Goal: Information Seeking & Learning: Compare options

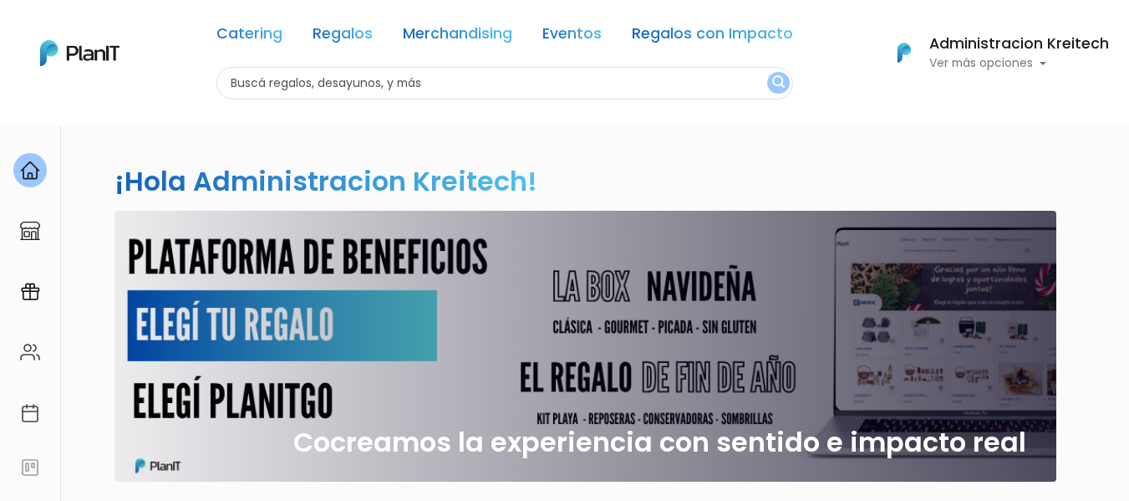
click at [439, 67] on input "text" at bounding box center [504, 83] width 577 height 33
type input "tazas"
click at [767, 72] on button "submit" at bounding box center [778, 83] width 23 height 22
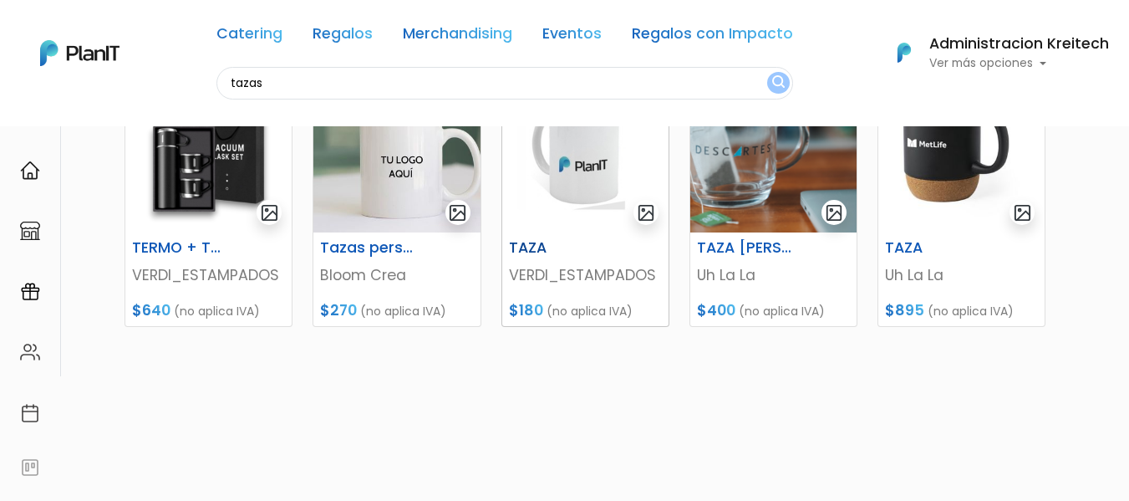
scroll to position [167, 0]
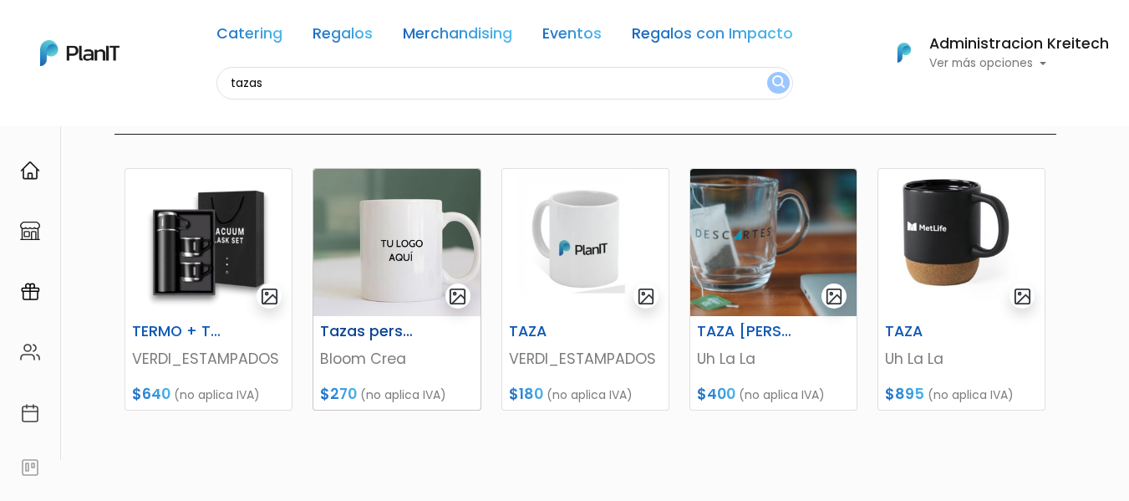
click at [386, 236] on img at bounding box center [396, 242] width 166 height 147
click at [807, 228] on img at bounding box center [773, 242] width 166 height 147
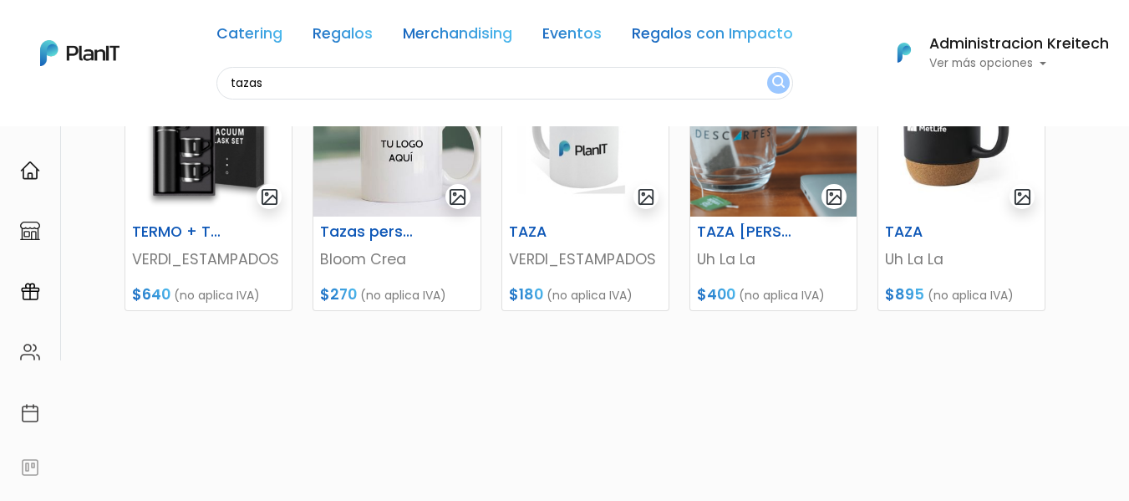
scroll to position [267, 0]
click at [938, 181] on img at bounding box center [961, 142] width 166 height 147
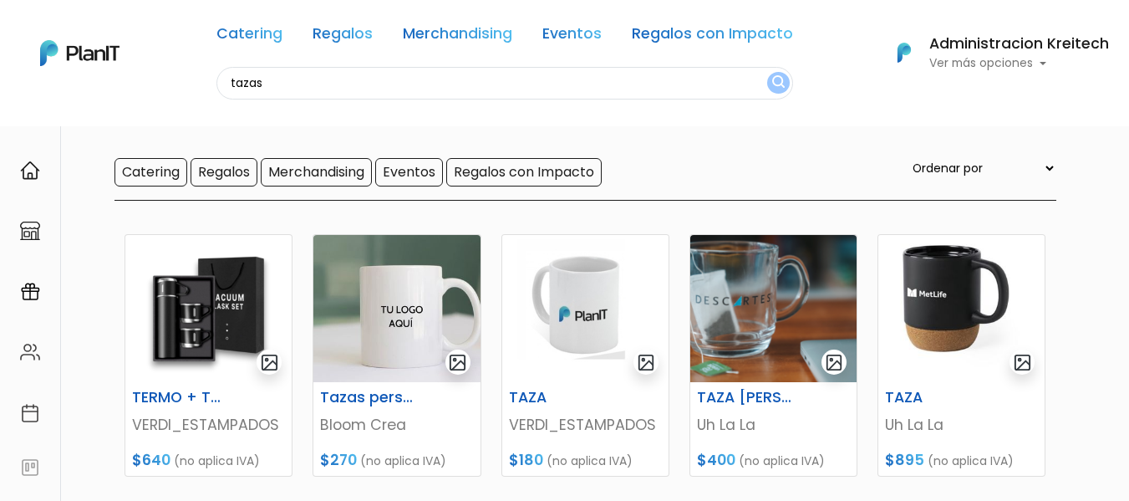
scroll to position [100, 0]
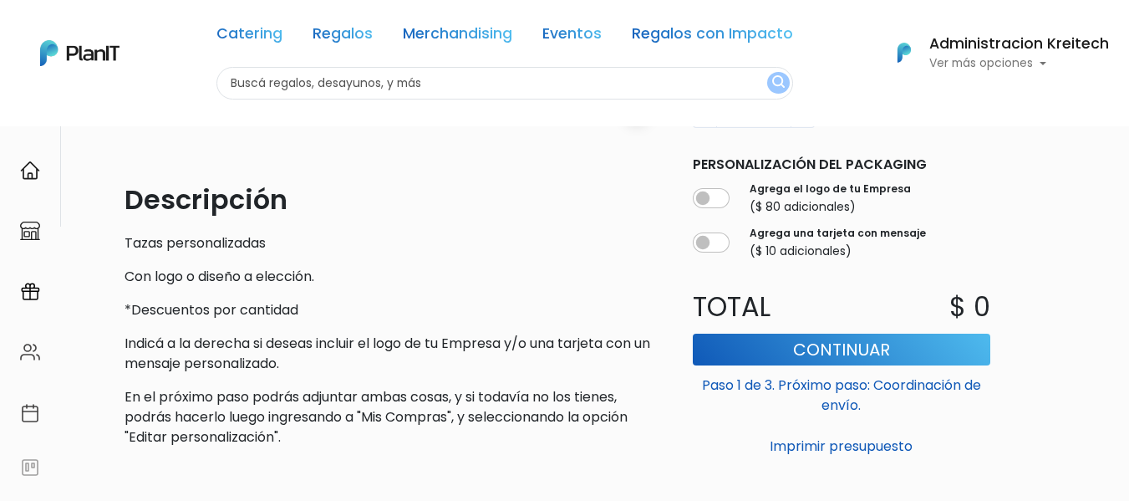
scroll to position [251, 0]
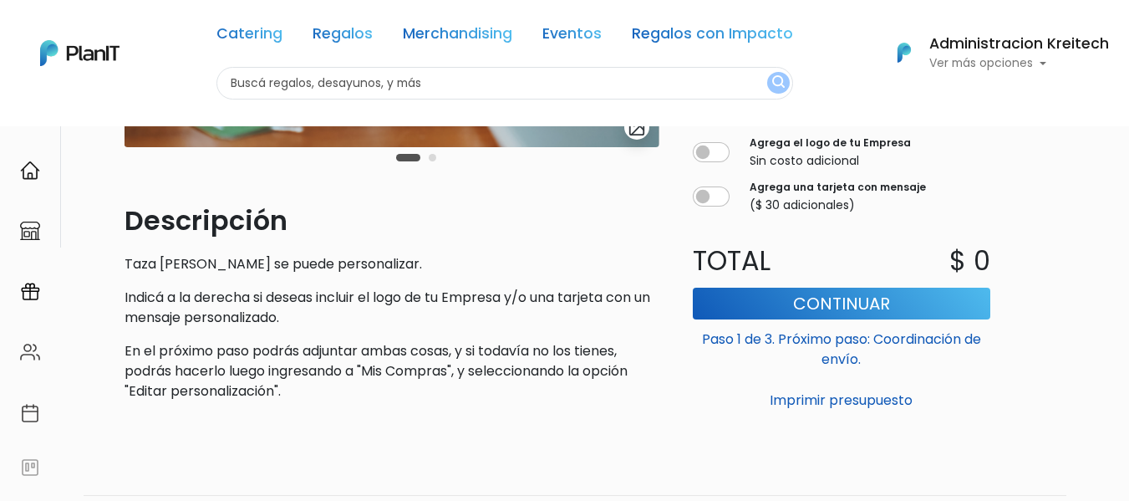
scroll to position [418, 0]
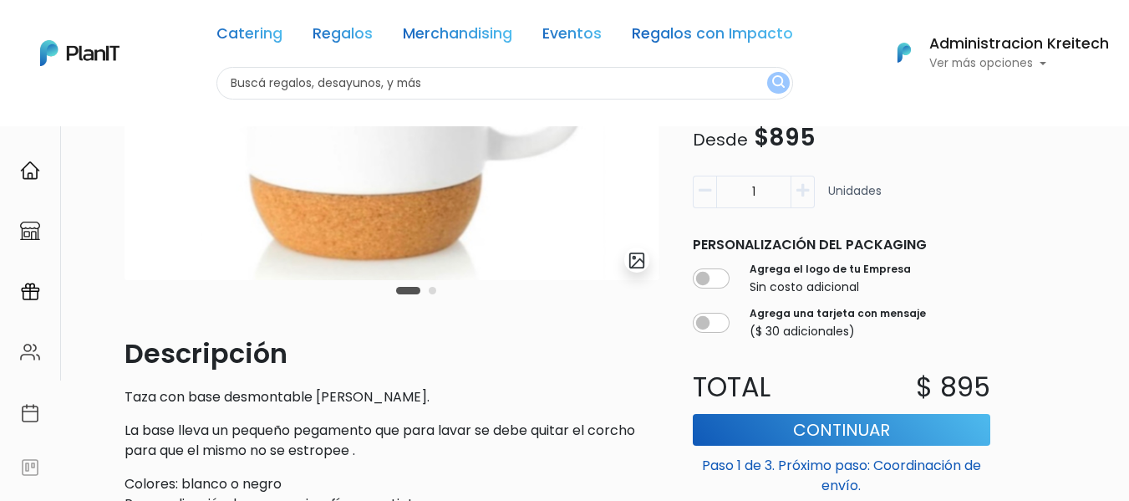
scroll to position [251, 0]
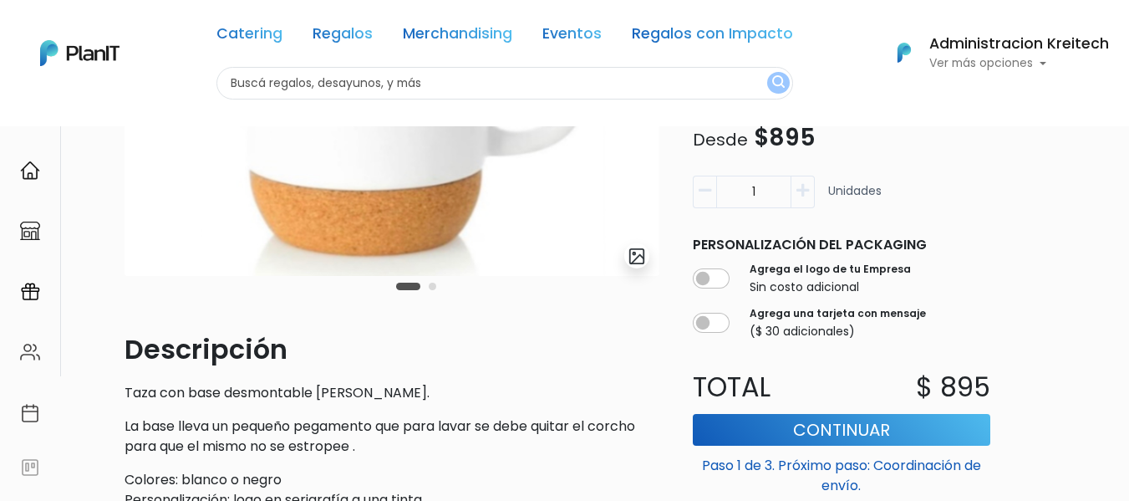
click at [435, 287] on button "Carousel Page 2" at bounding box center [433, 287] width 8 height 8
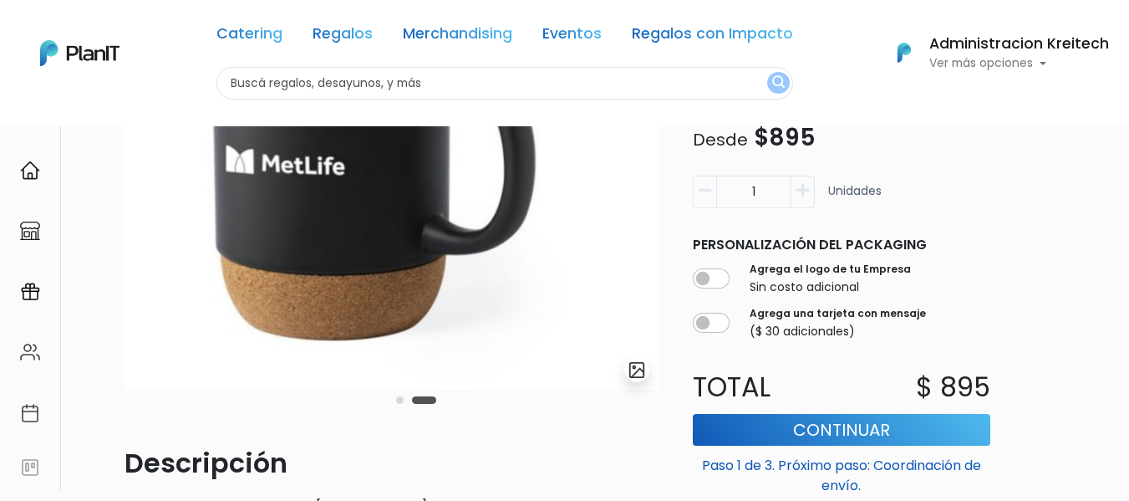
scroll to position [0, 0]
